Goal: Task Accomplishment & Management: Manage account settings

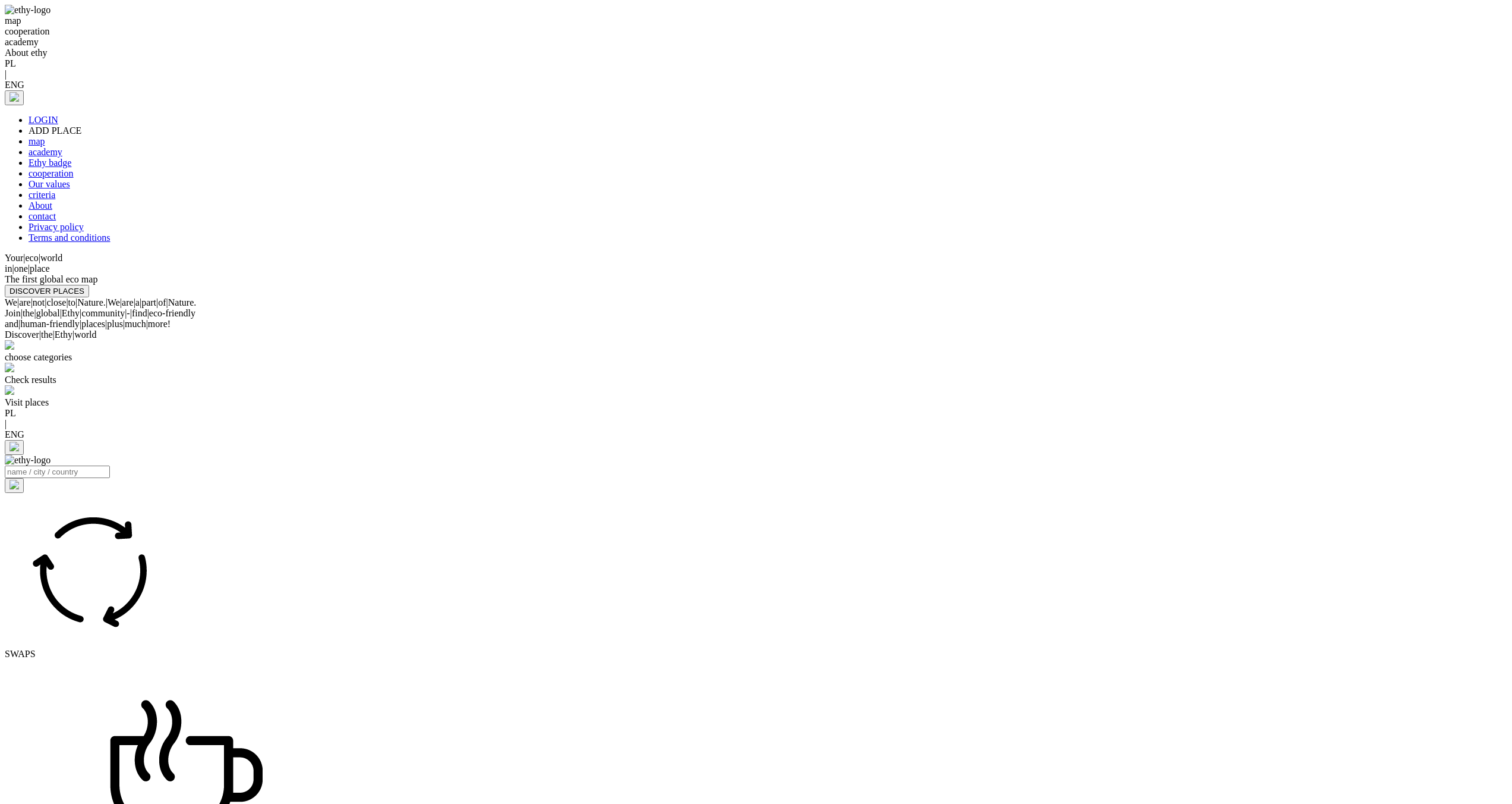
select select
click at [58, 114] on link "LOGIN" at bounding box center [43, 119] width 30 height 10
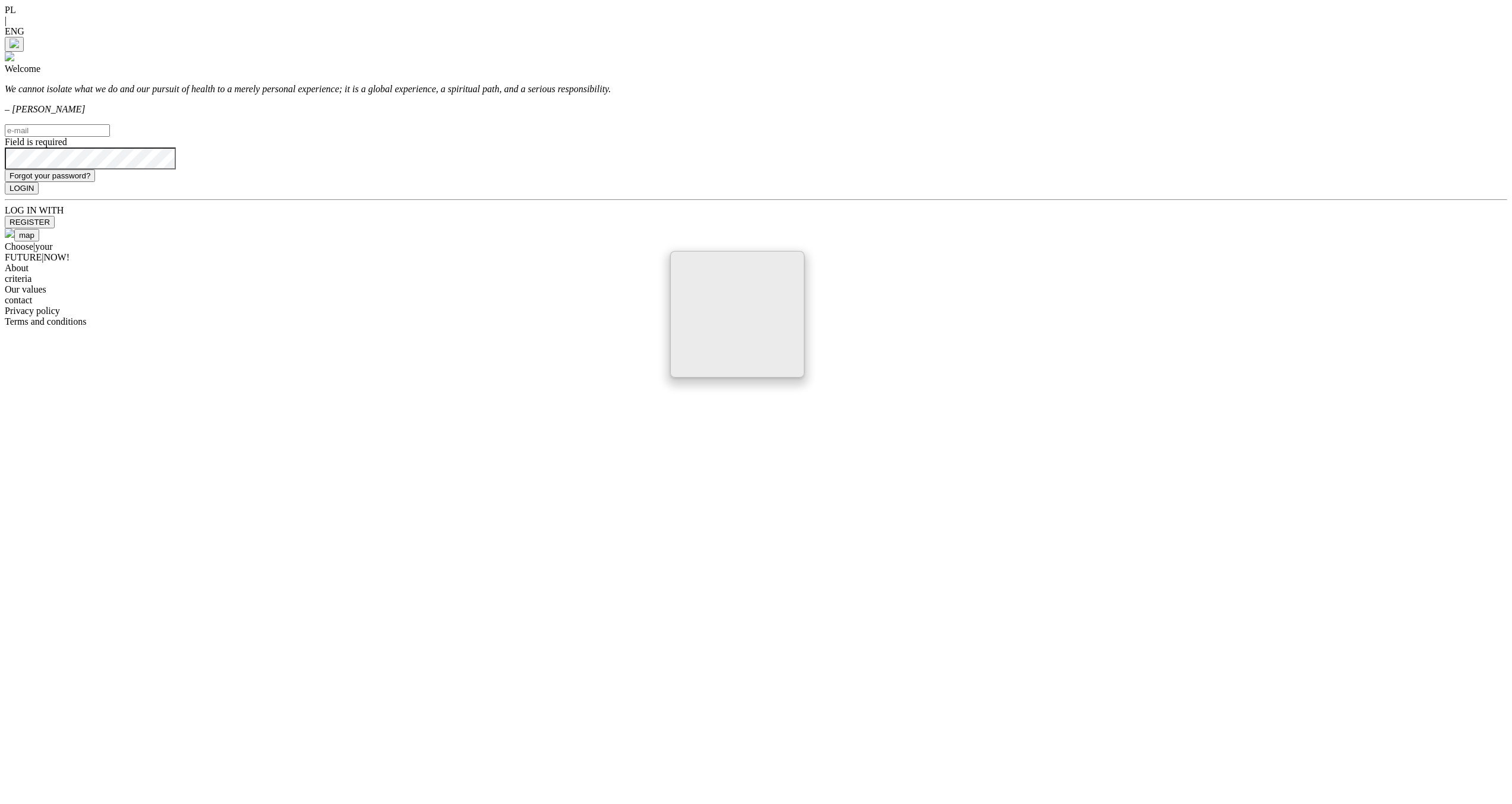
click at [110, 137] on input "text" at bounding box center [57, 130] width 105 height 13
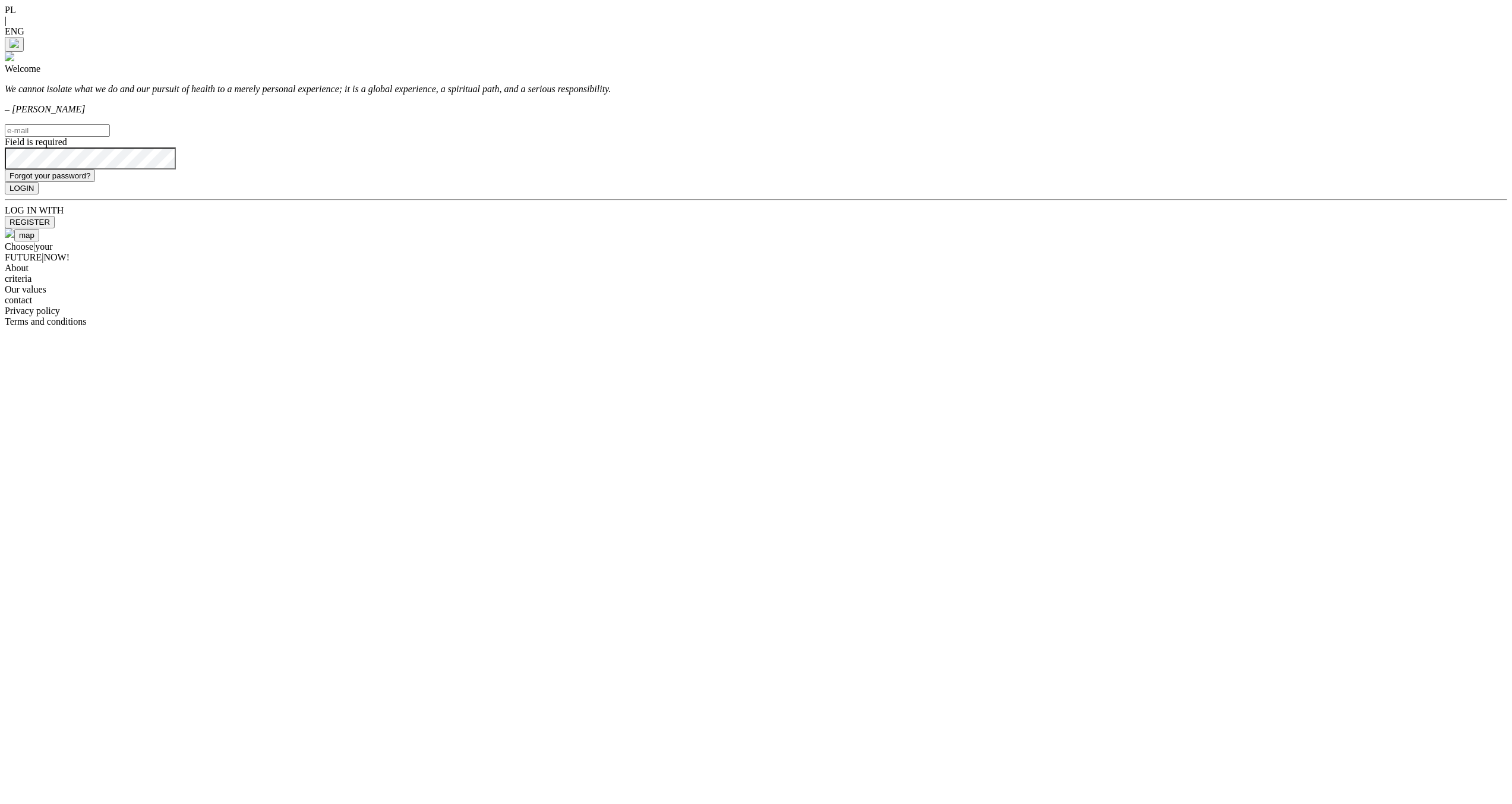
click at [110, 137] on input "text" at bounding box center [57, 130] width 105 height 13
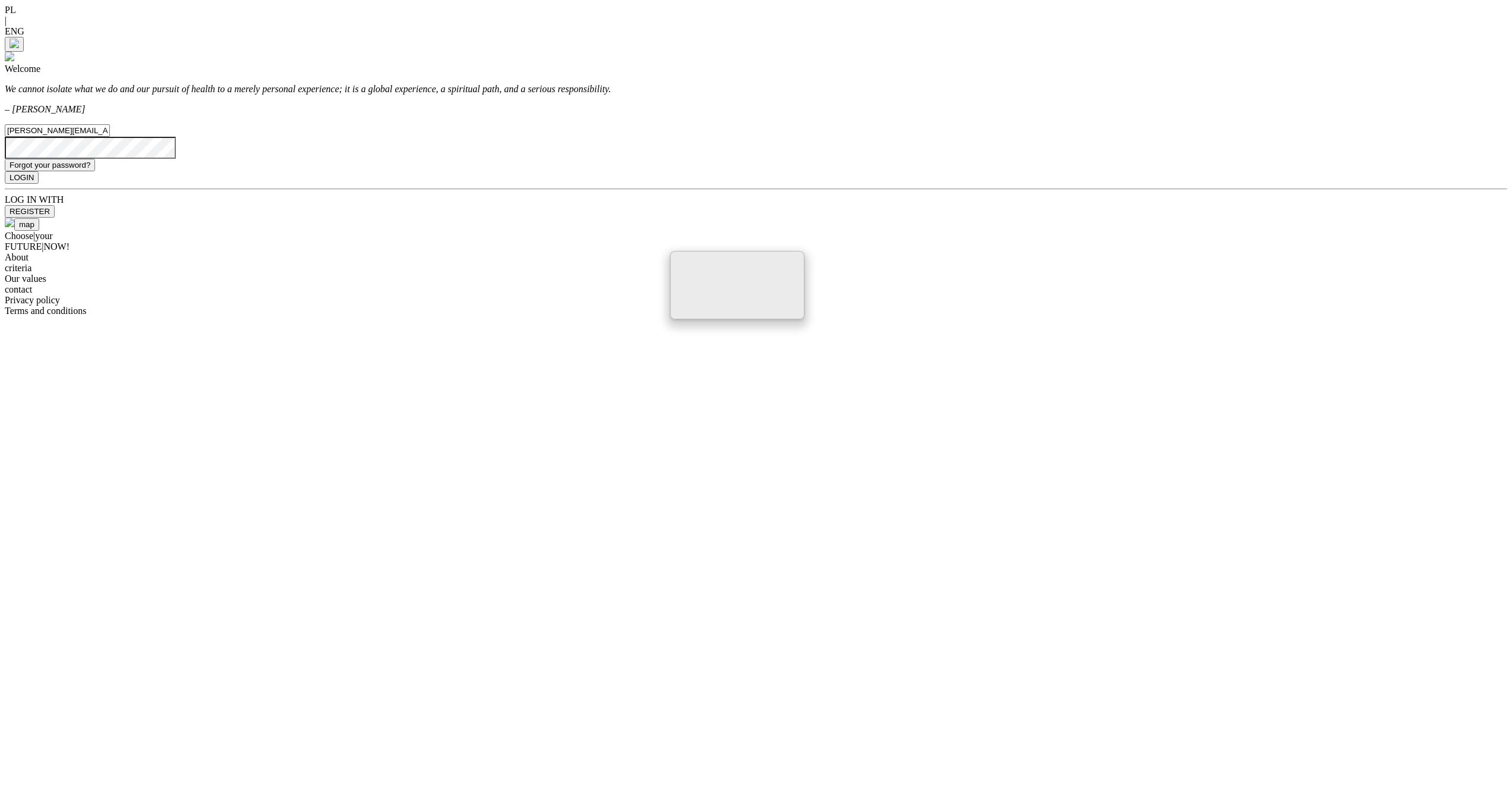
type input "[PERSON_NAME][EMAIL_ADDRESS][PERSON_NAME][DOMAIN_NAME]"
click at [5, 171] on button "LOGIN" at bounding box center [22, 177] width 33 height 13
select select
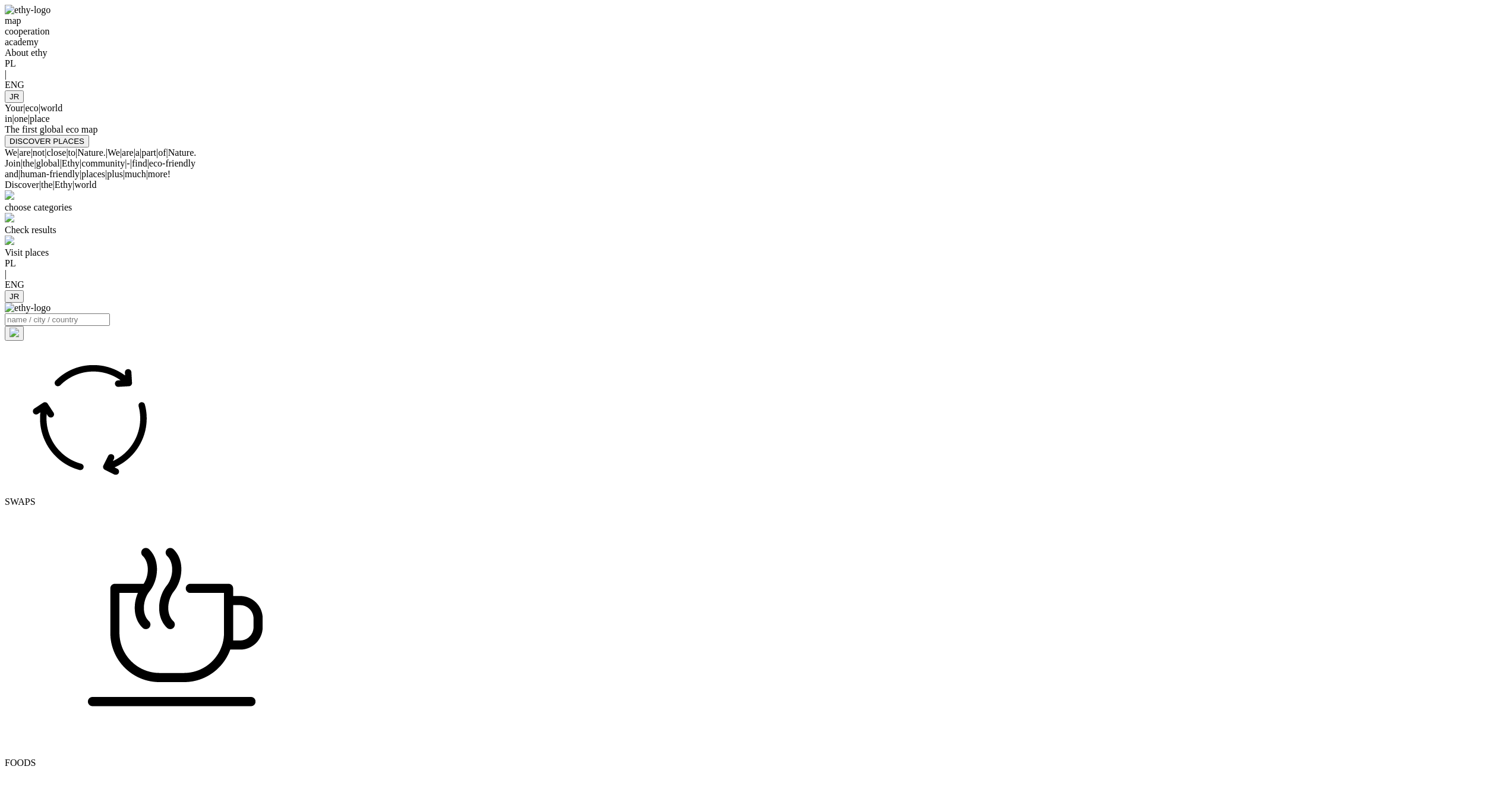
click at [1135, 91] on div at bounding box center [756, 91] width 1503 height 0
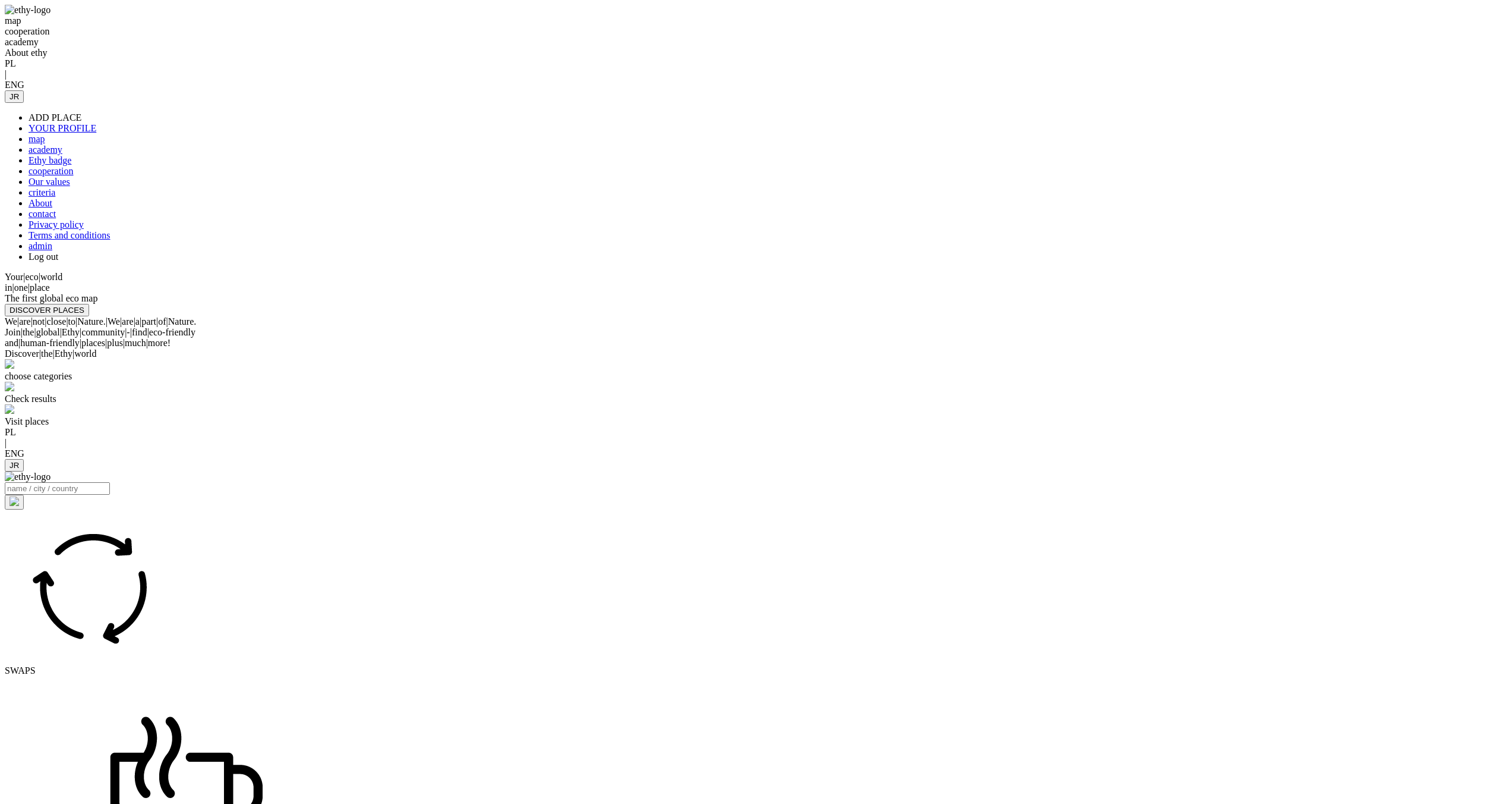
click at [52, 251] on link "admin" at bounding box center [40, 245] width 24 height 10
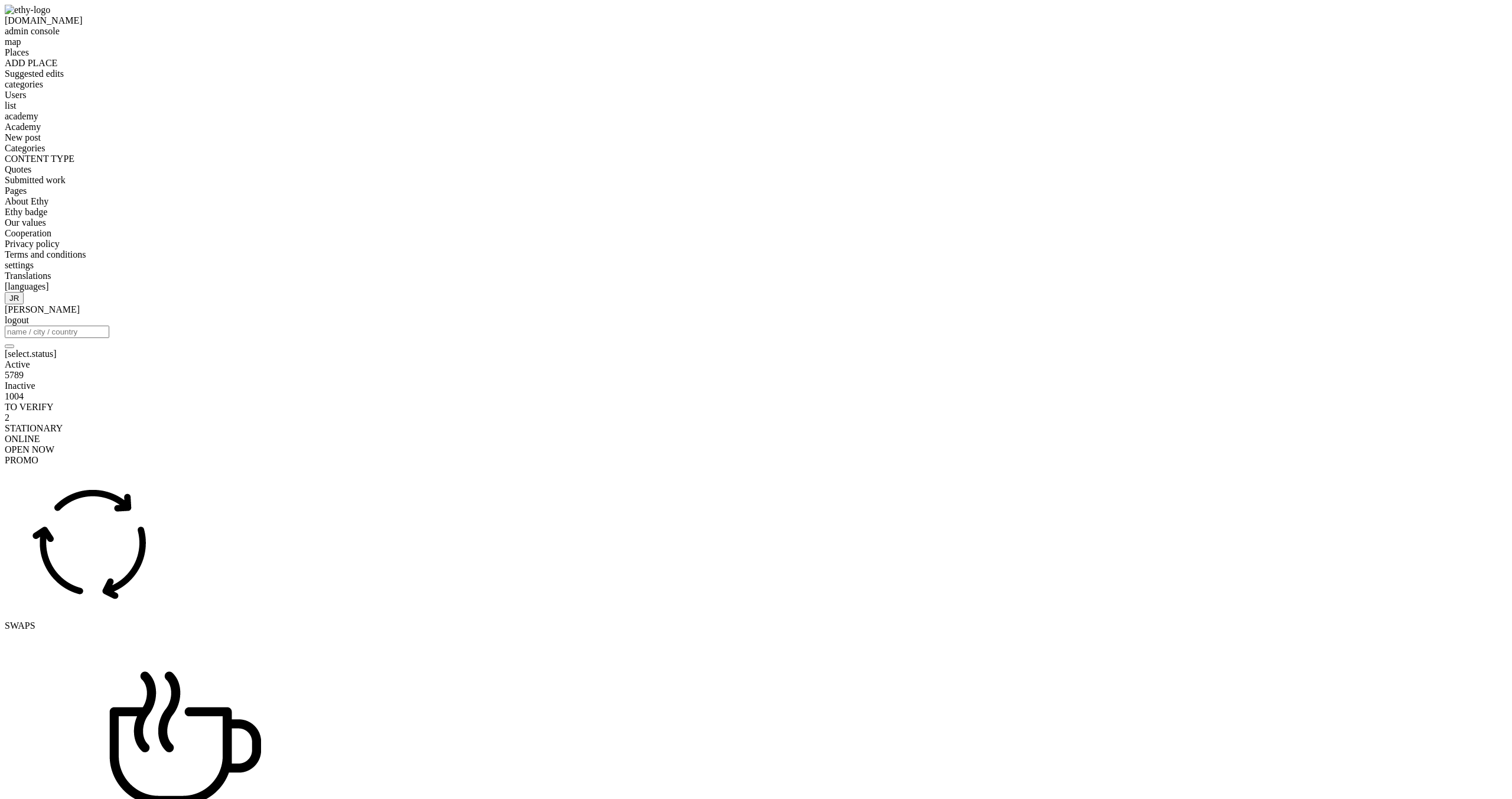
drag, startPoint x: 76, startPoint y: 141, endPoint x: 138, endPoint y: 141, distance: 62.0
click at [43, 89] on span "categories" at bounding box center [24, 84] width 38 height 10
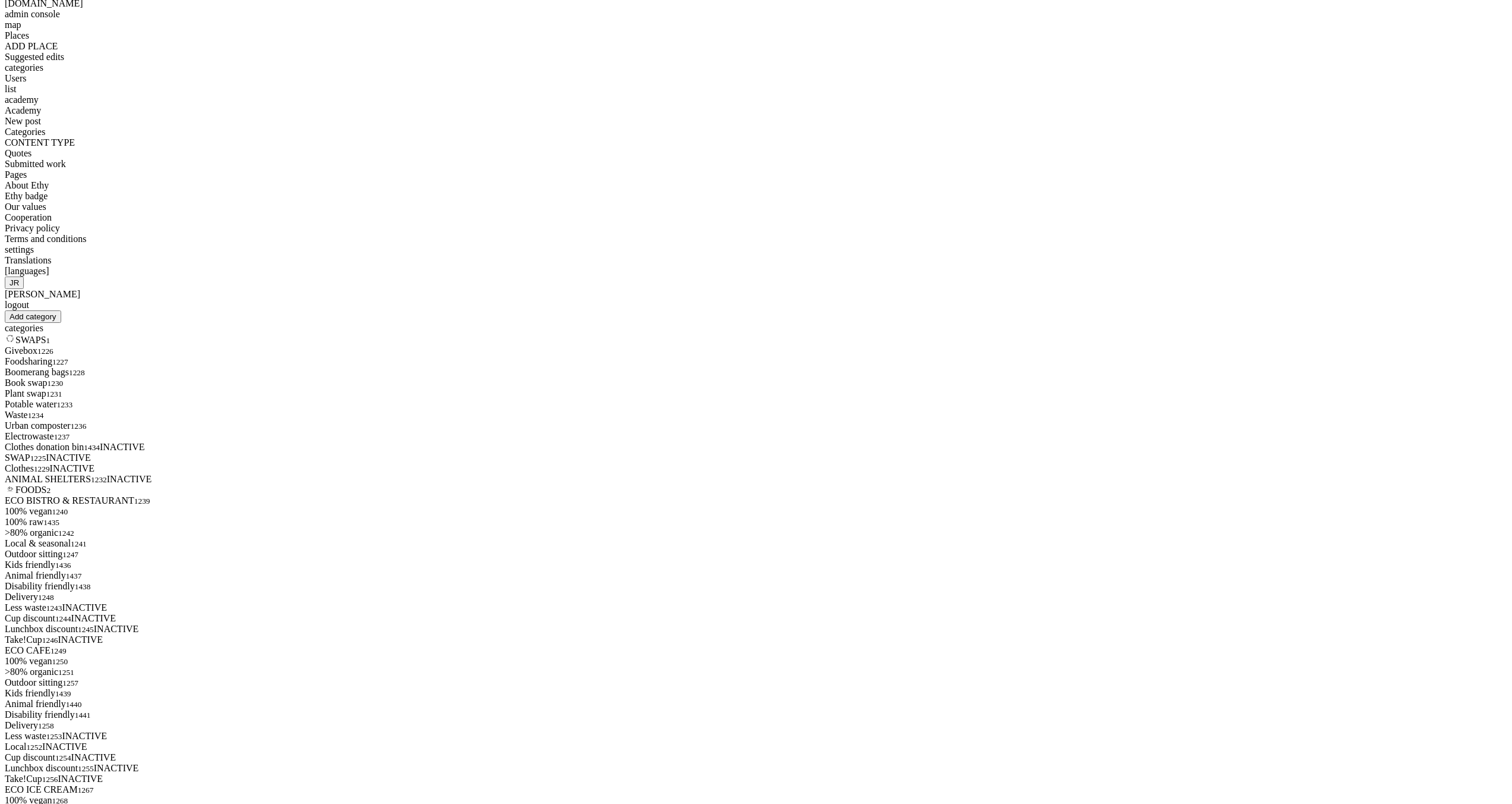
scroll to position [21, 0]
click at [316, 492] on div at bounding box center [756, 492] width 1503 height 0
type input "FOOD"
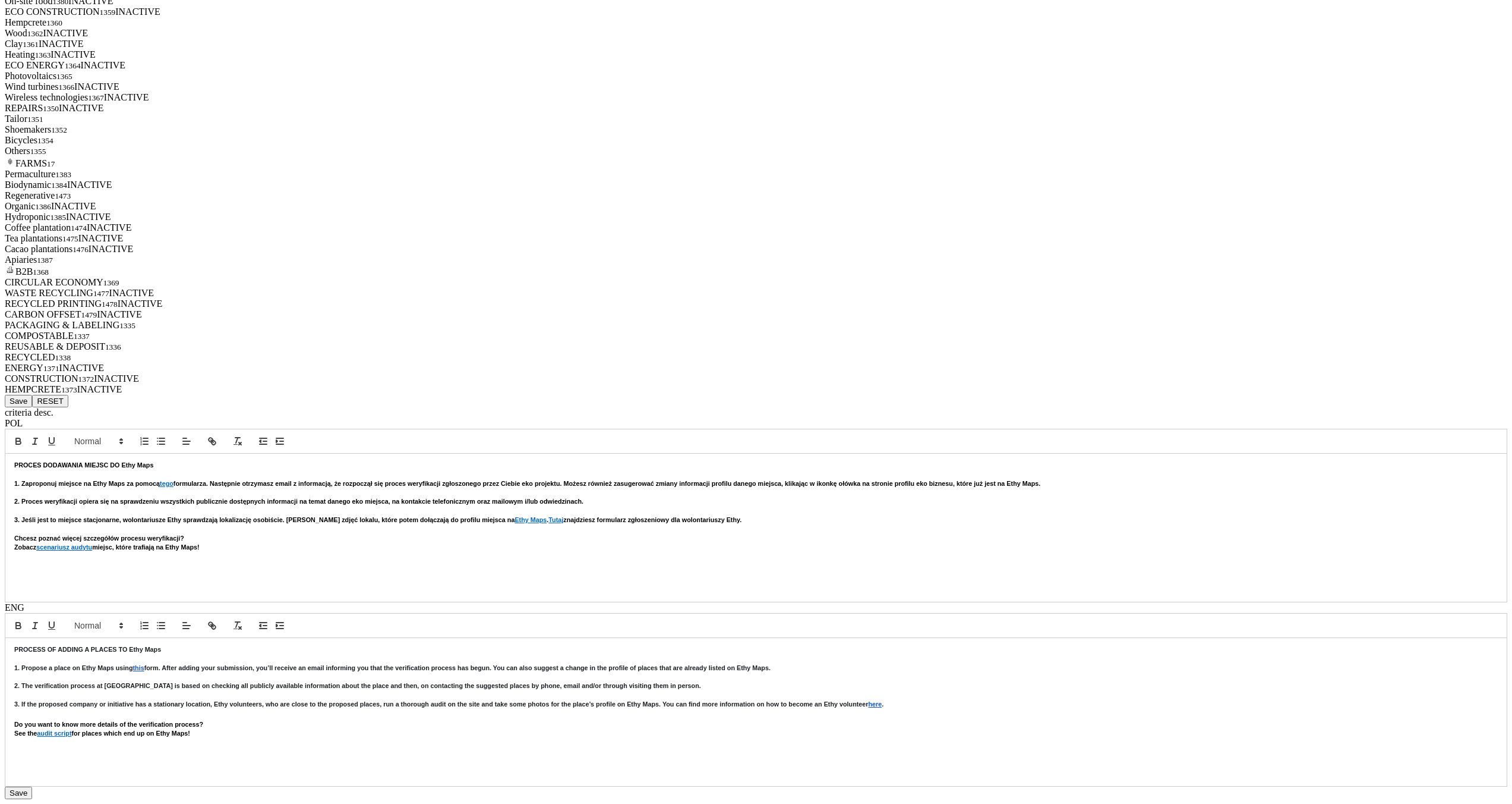
scroll to position [4801, 0]
click at [33, 395] on button "Save" at bounding box center [19, 401] width 28 height 13
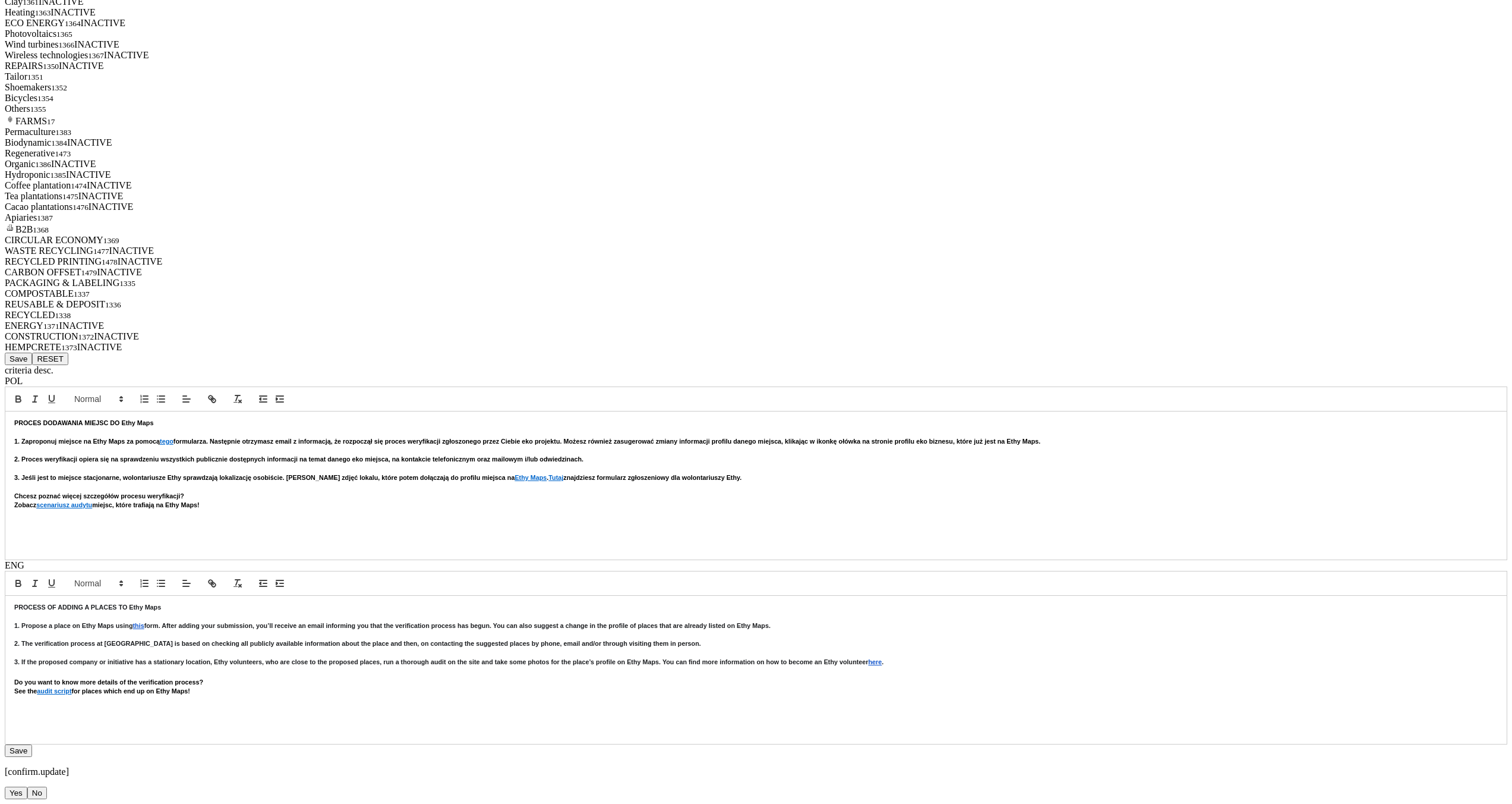
click at [28, 786] on button "Yes" at bounding box center [16, 792] width 23 height 13
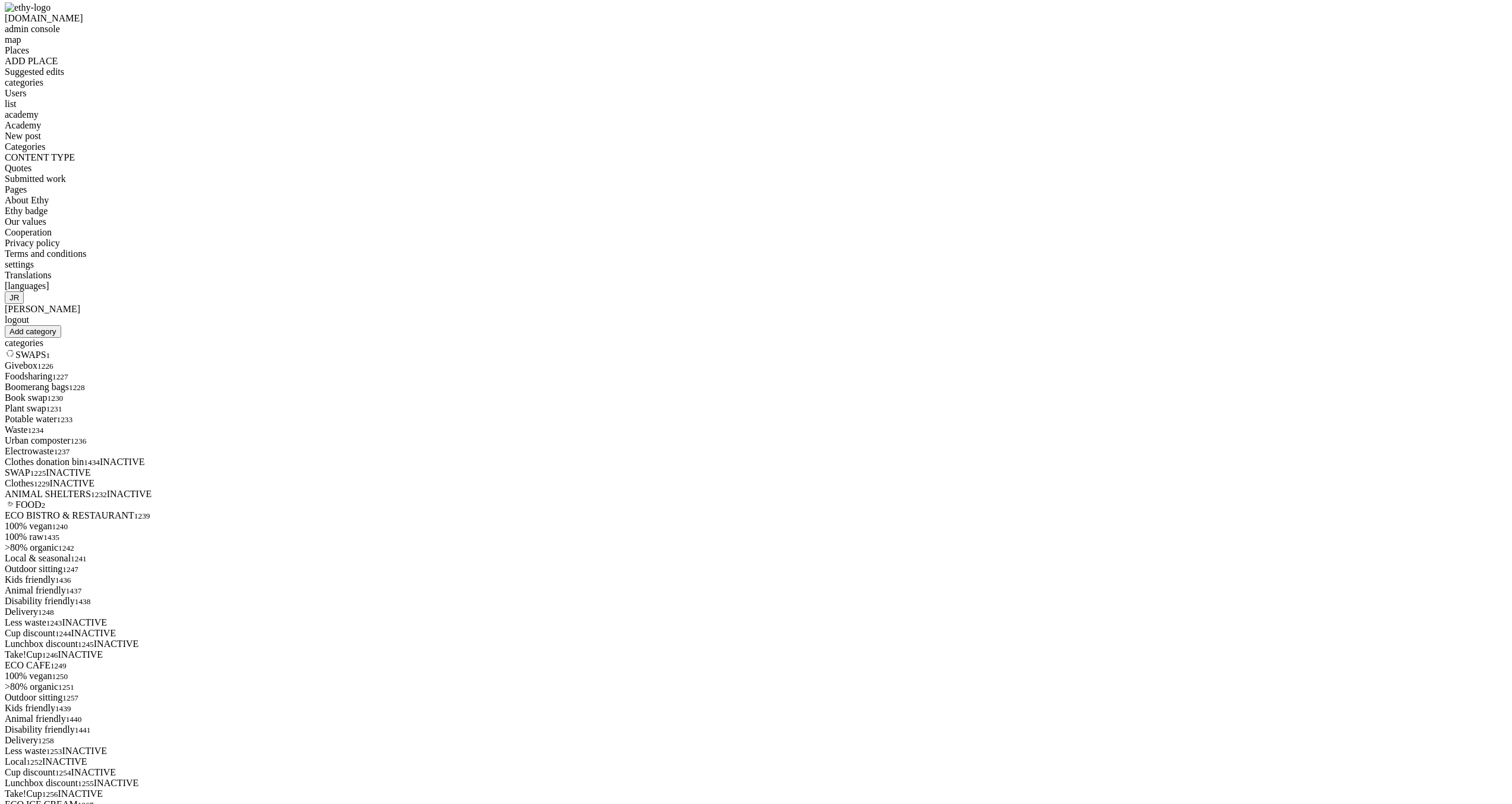
scroll to position [0, 0]
click at [724, 502] on div "FOOD 2" at bounding box center [756, 506] width 1503 height 11
